Goal: Task Accomplishment & Management: Complete application form

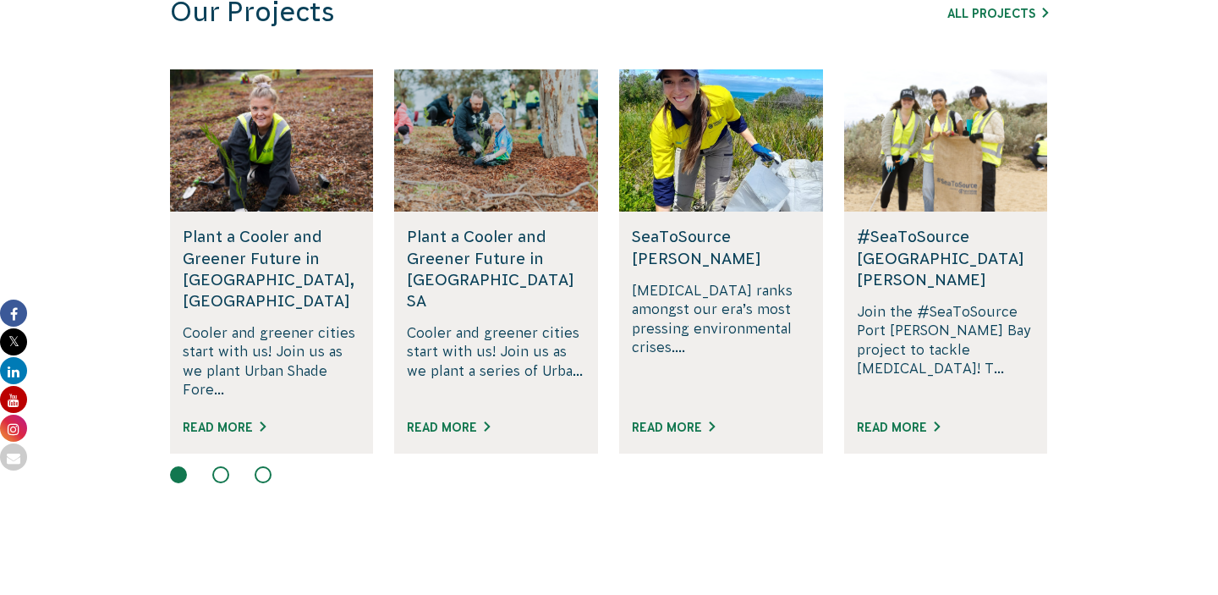
scroll to position [1195, 0]
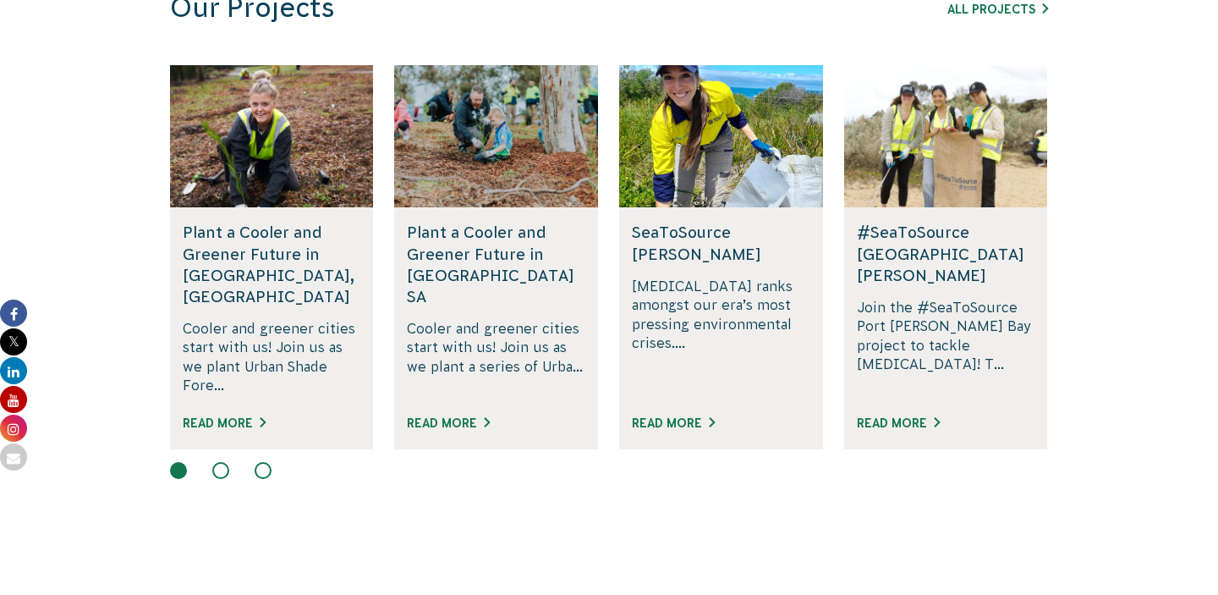
click at [918, 245] on h5 "#SeaToSource Port Phillip Bay" at bounding box center [946, 254] width 179 height 64
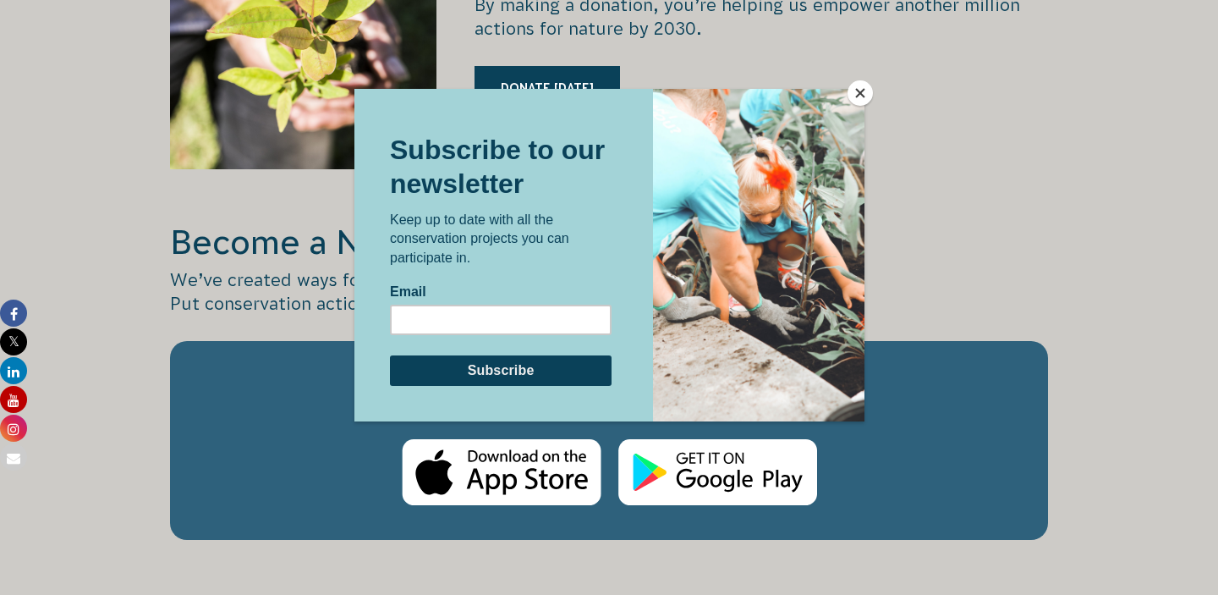
scroll to position [2516, 0]
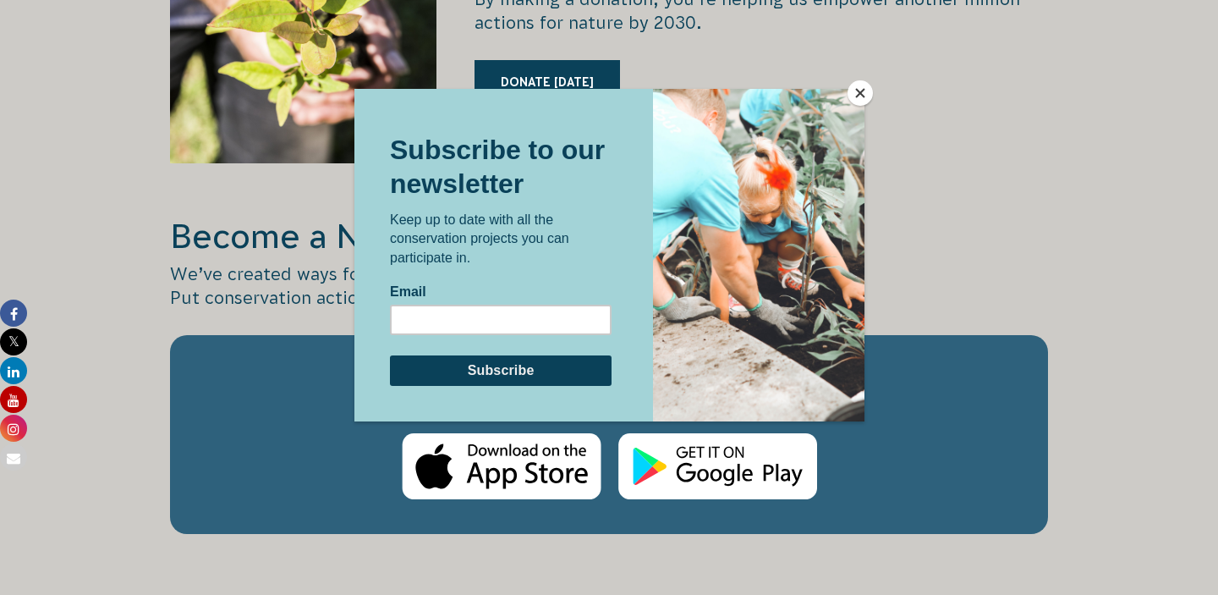
click at [861, 92] on button "Close" at bounding box center [860, 92] width 25 height 25
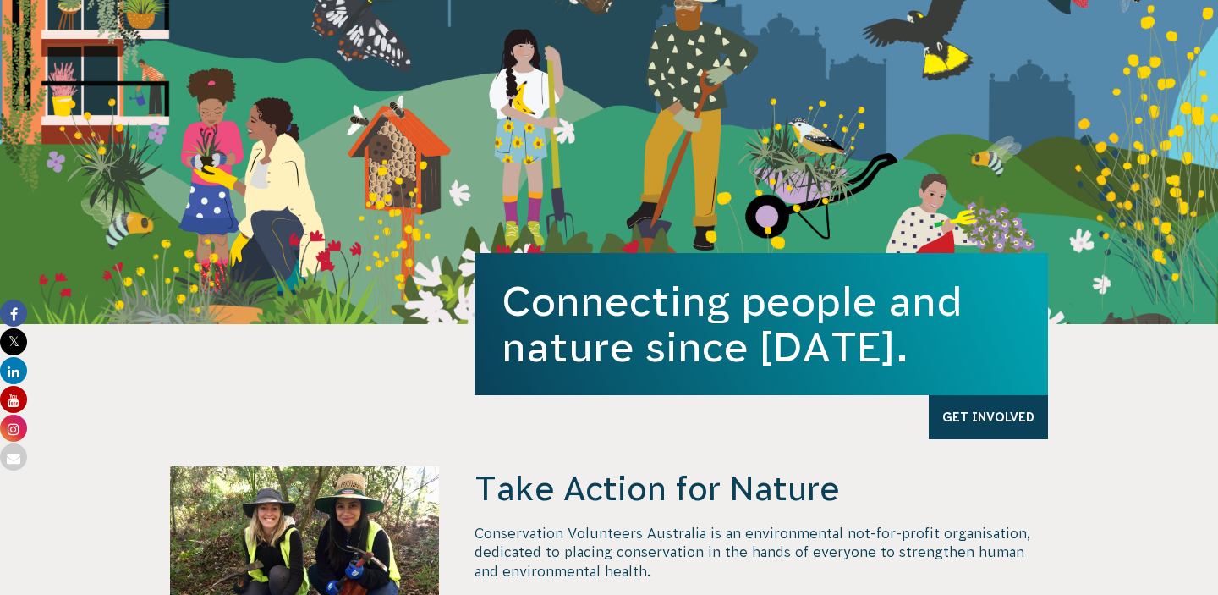
scroll to position [0, 0]
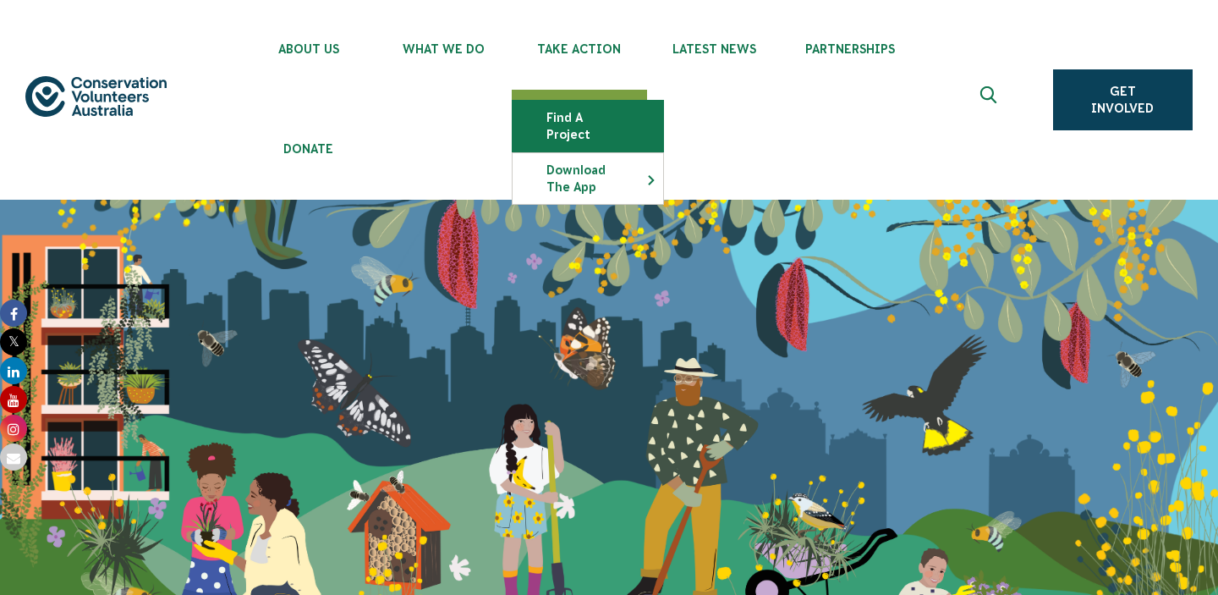
click at [574, 123] on link "Find a project" at bounding box center [588, 126] width 151 height 51
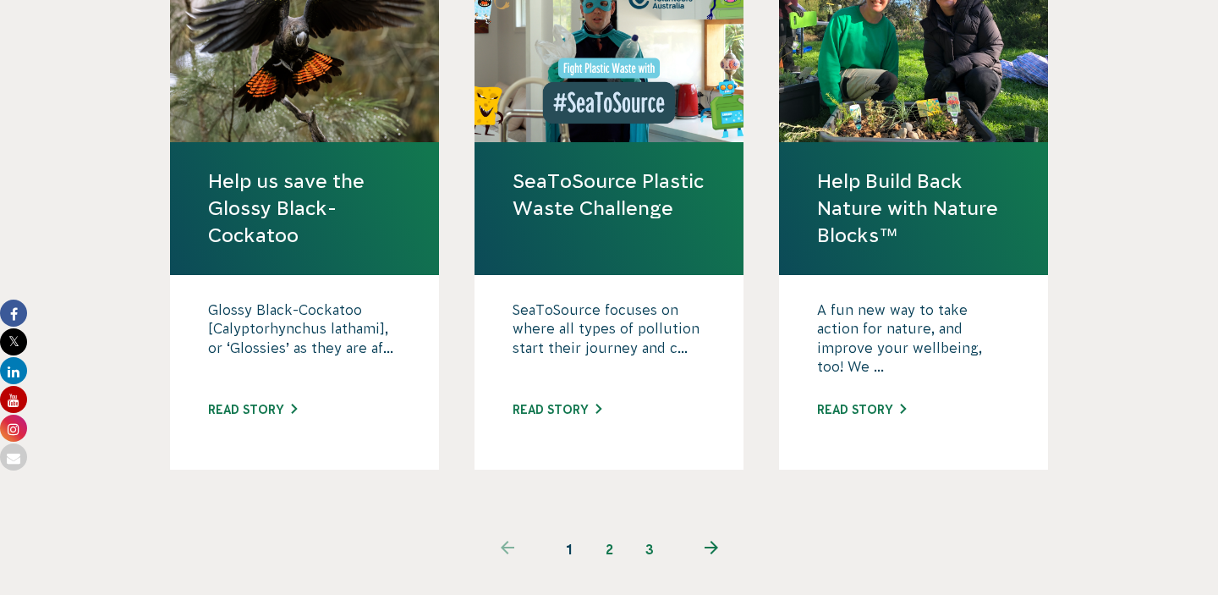
scroll to position [1770, 0]
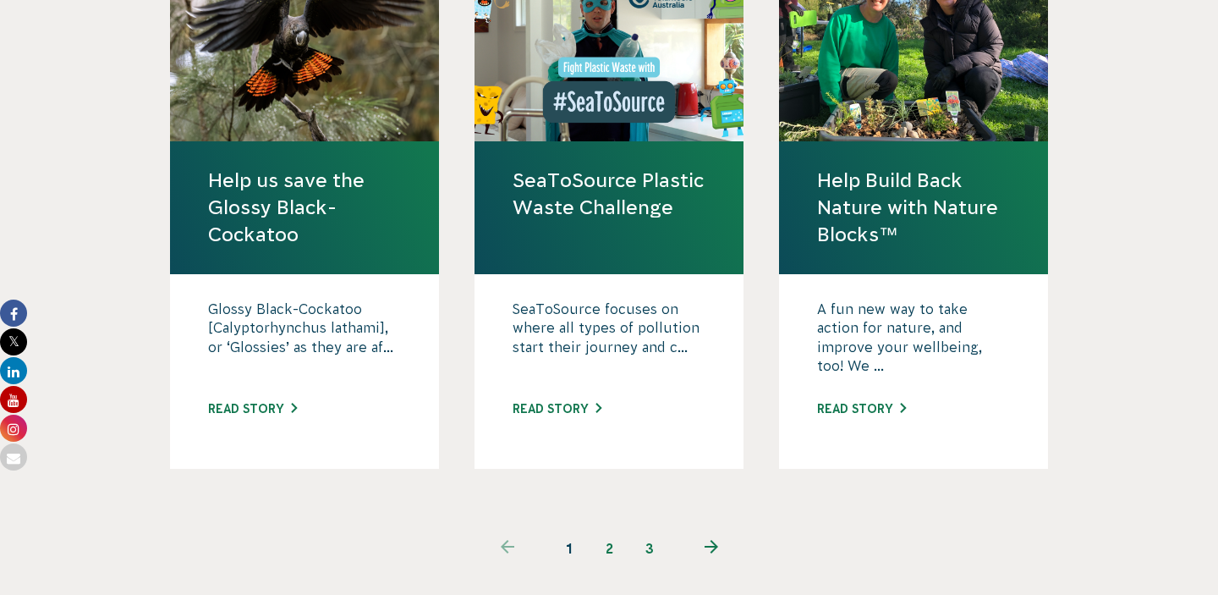
click at [250, 167] on link "Help us save the Glossy Black-Cockatoo" at bounding box center [304, 208] width 193 height 82
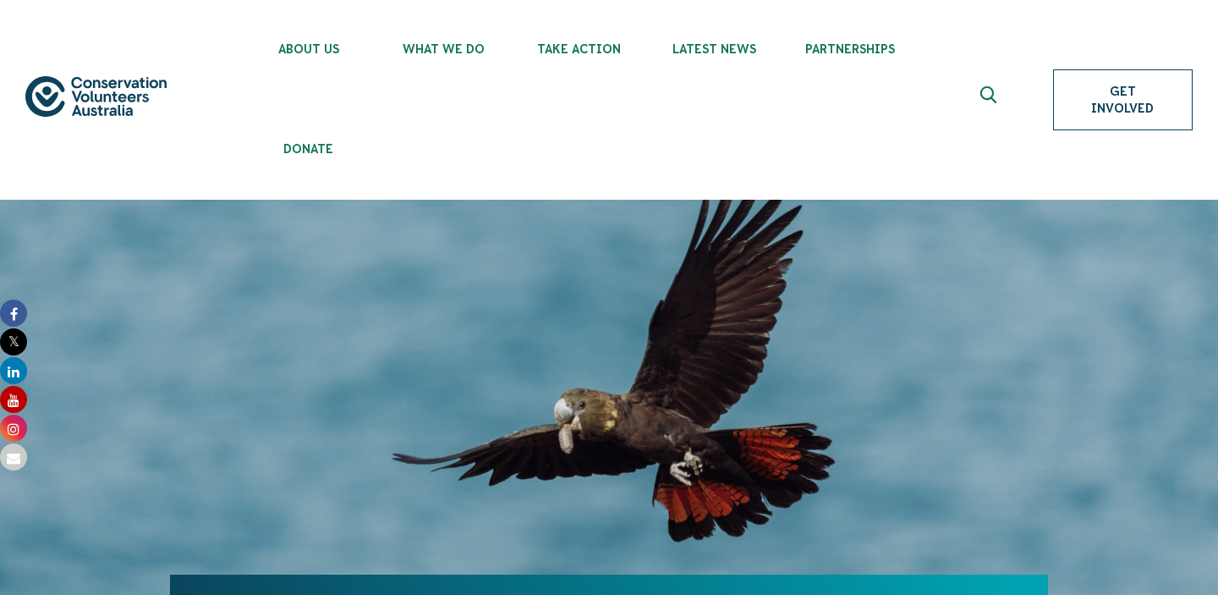
click at [1093, 110] on link "Get Involved" at bounding box center [1123, 99] width 140 height 61
